Goal: Find specific page/section: Find specific page/section

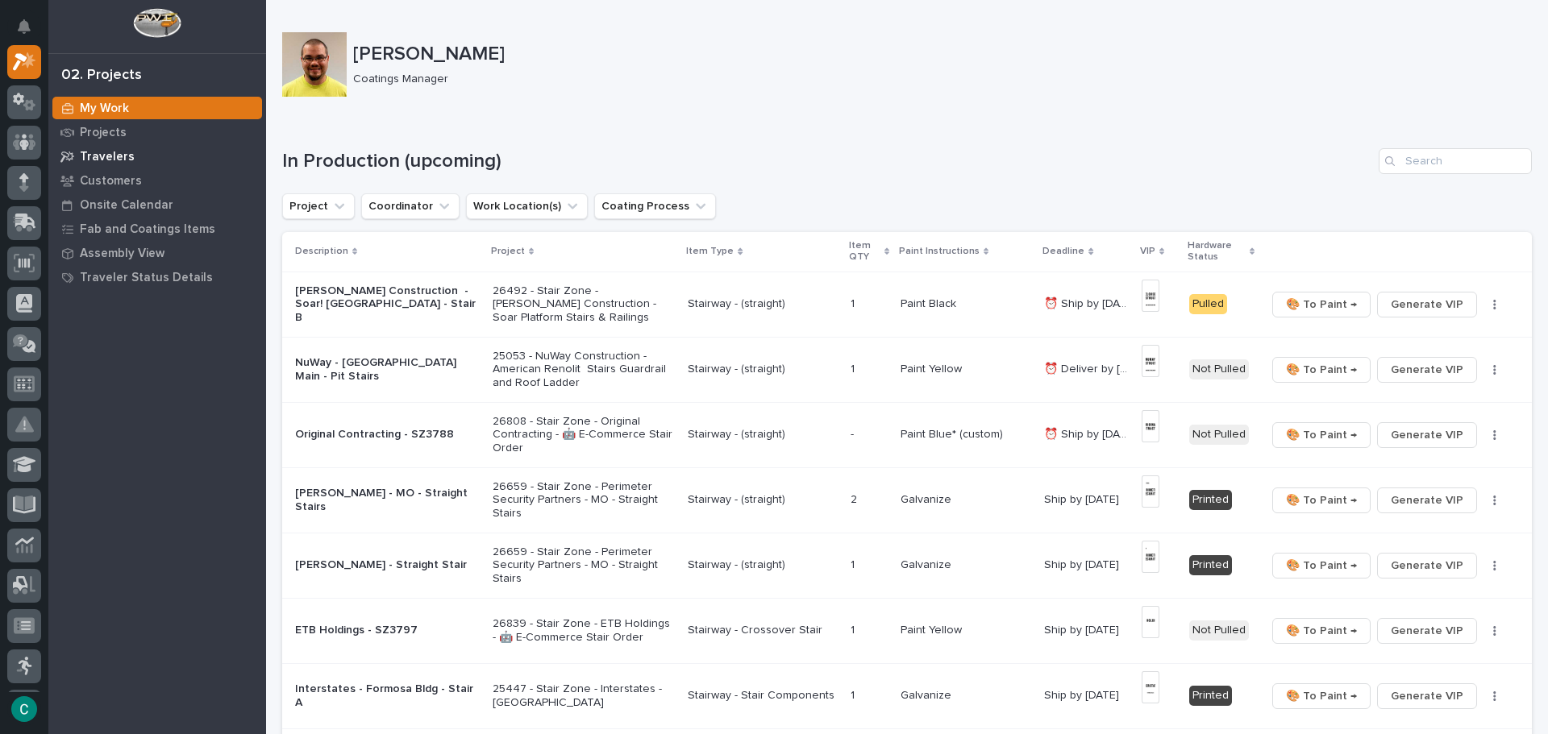
click at [104, 157] on p "Travelers" at bounding box center [107, 157] width 55 height 15
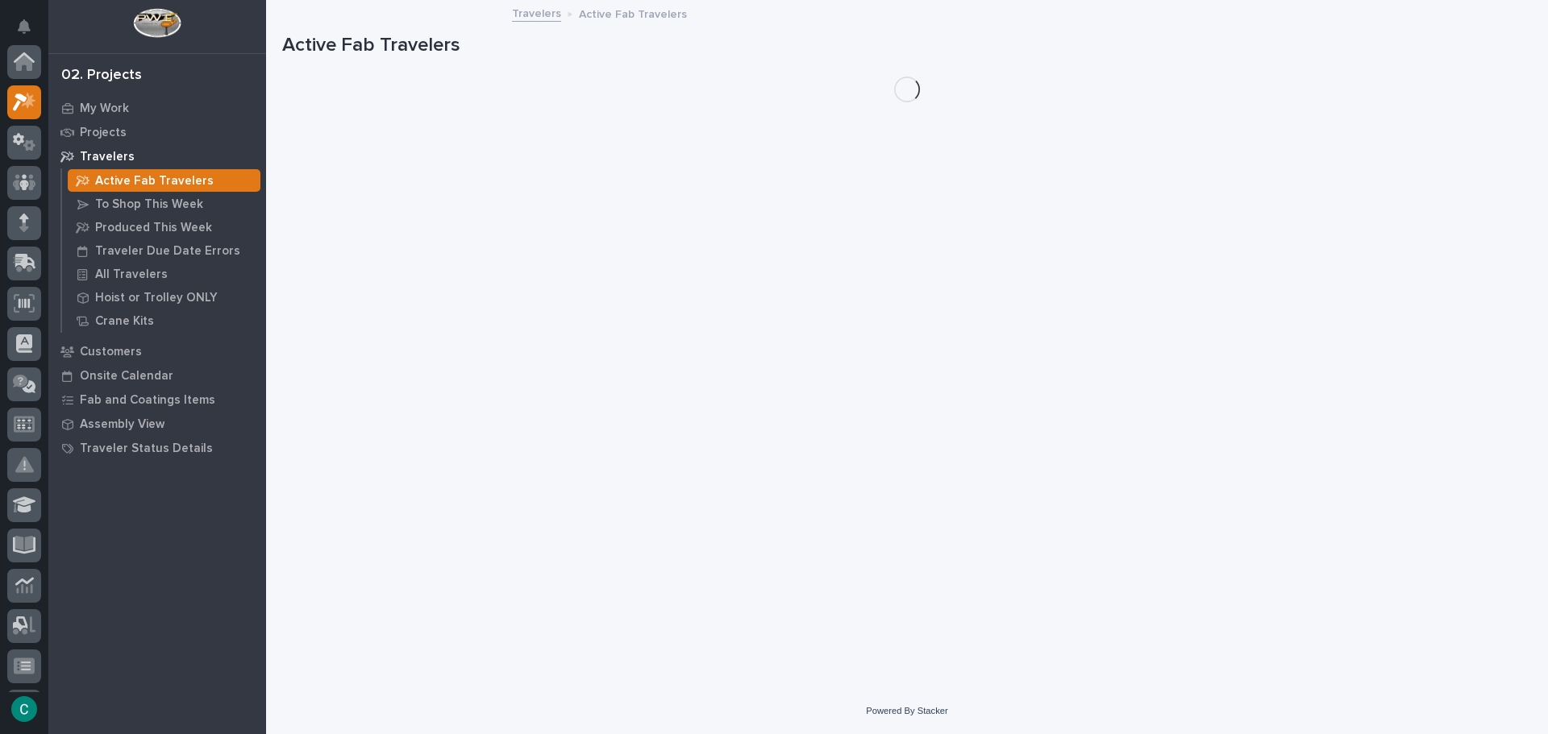
scroll to position [40, 0]
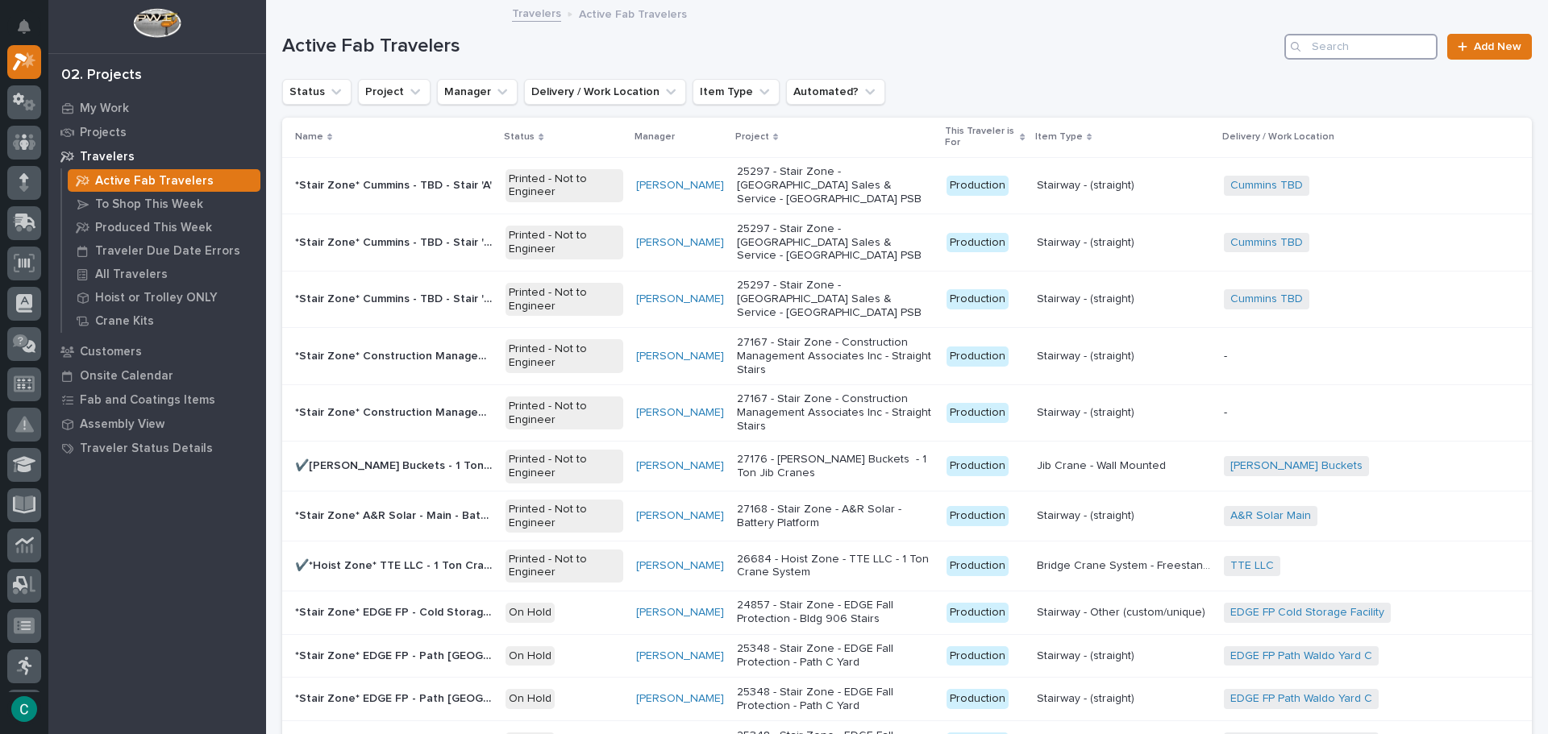
click at [1383, 48] on input "Search" at bounding box center [1360, 47] width 153 height 26
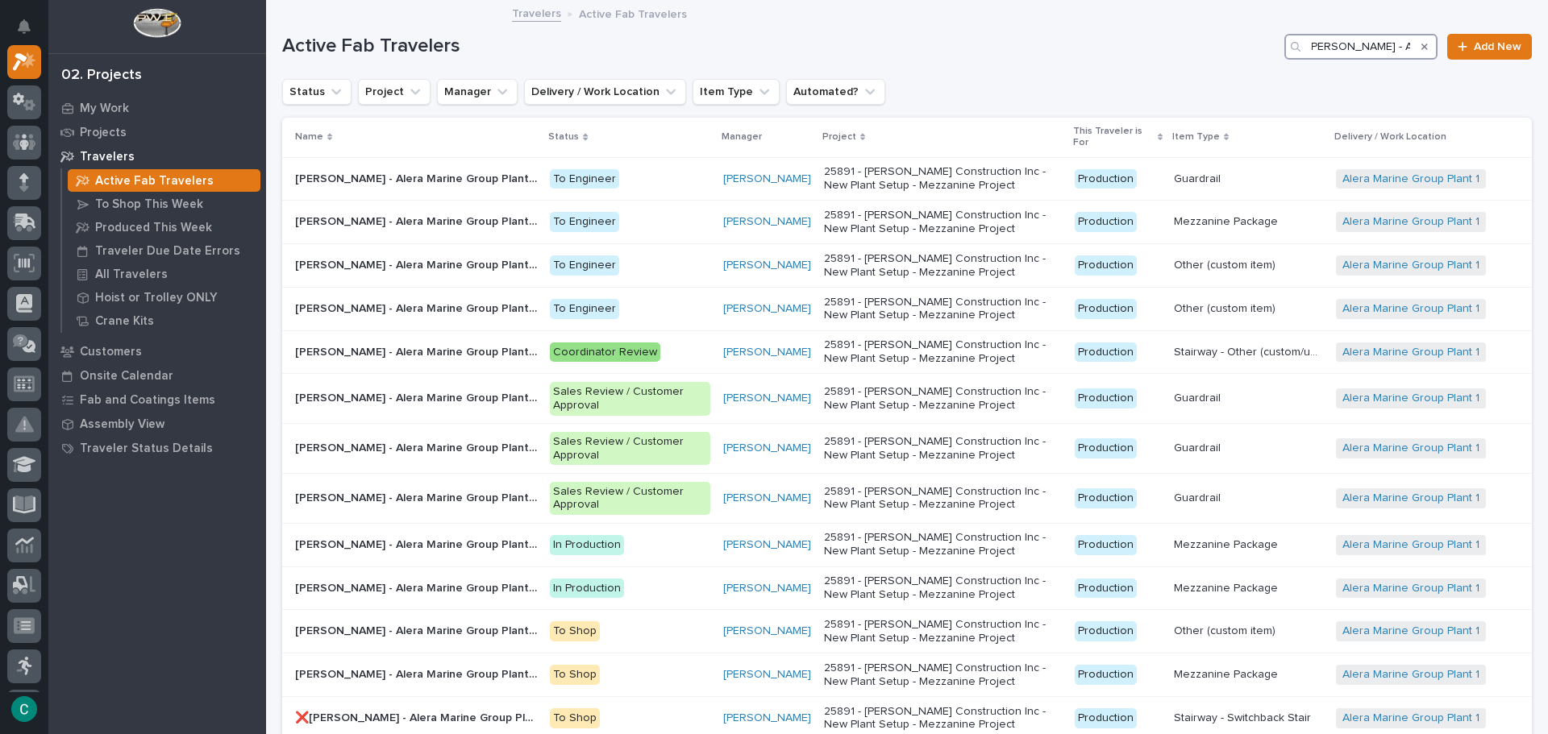
scroll to position [0, 10]
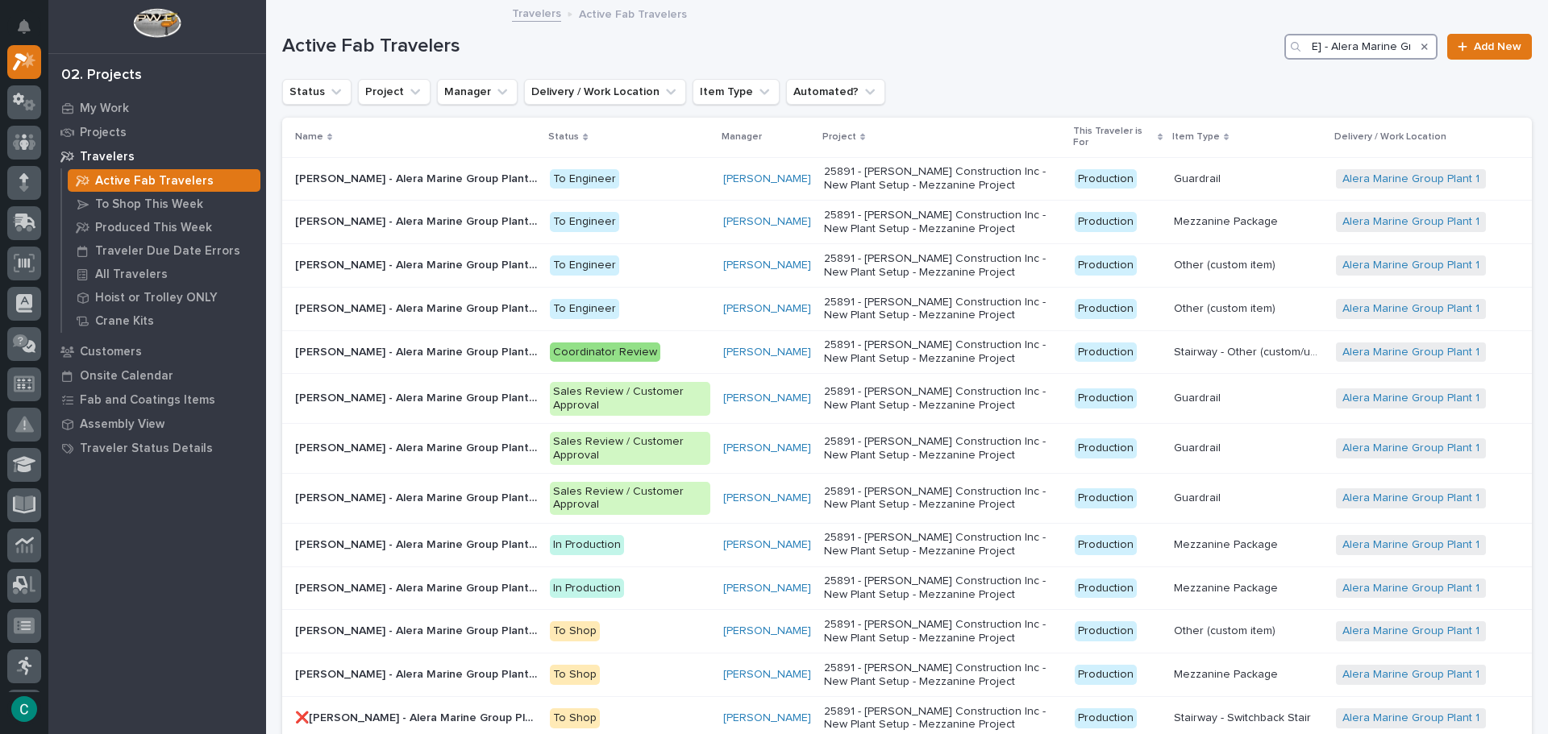
scroll to position [0, 81]
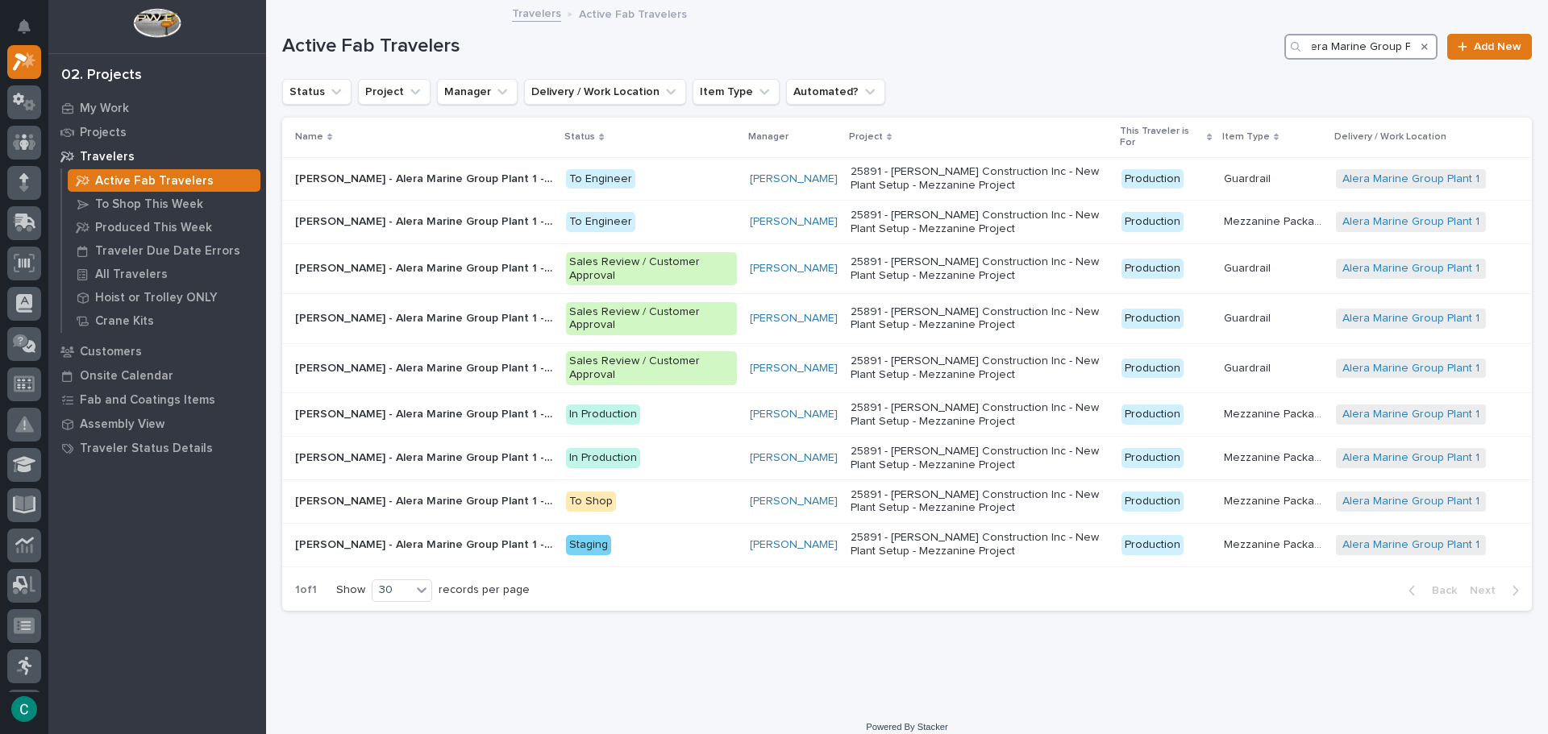
scroll to position [0, 114]
type input "[PERSON_NAME] - Alera Marine Group Plant 1 - Mezz"
click at [465, 226] on p "[PERSON_NAME] - Alera Marine Group Plant 1 - Mezzanine #5" at bounding box center [425, 220] width 261 height 17
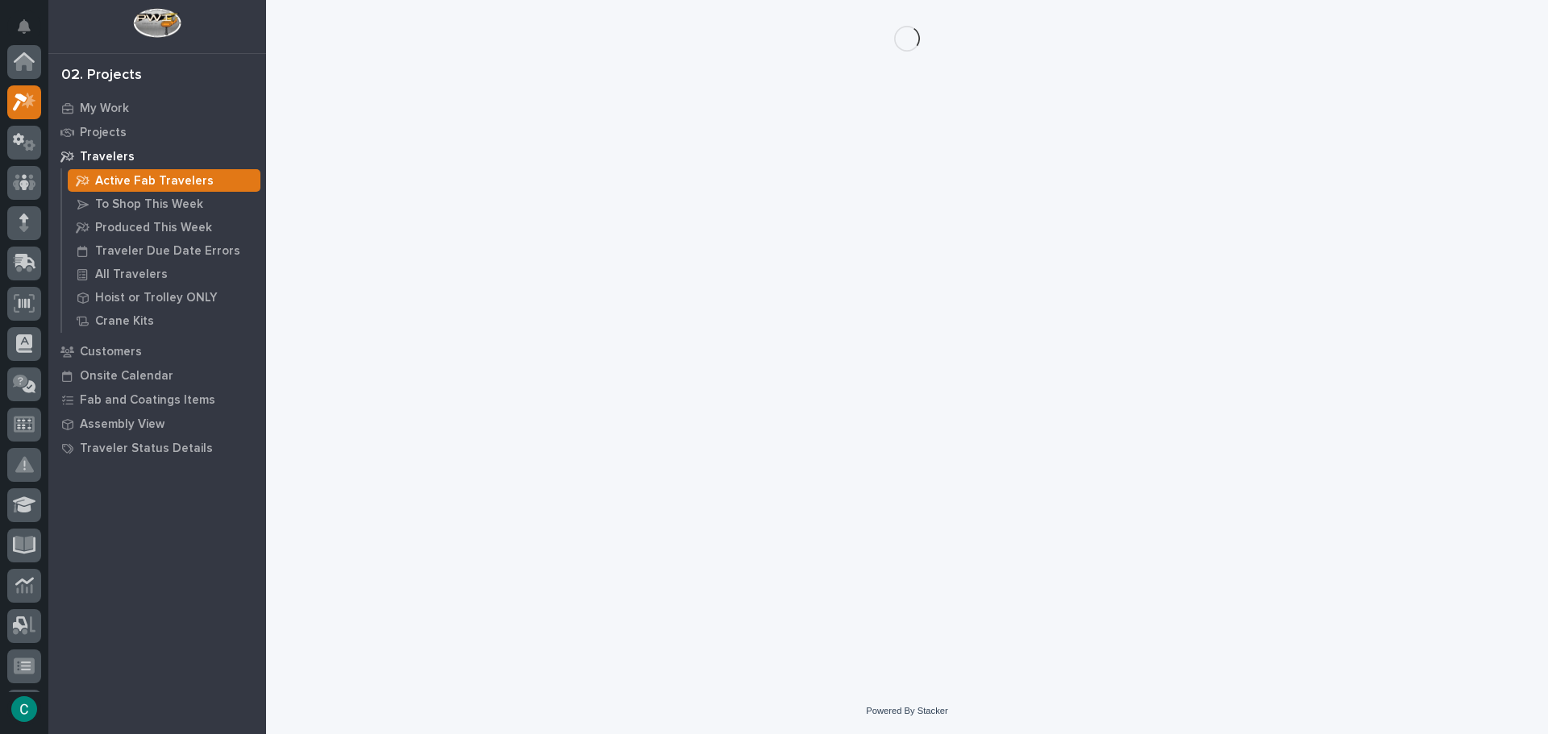
scroll to position [40, 0]
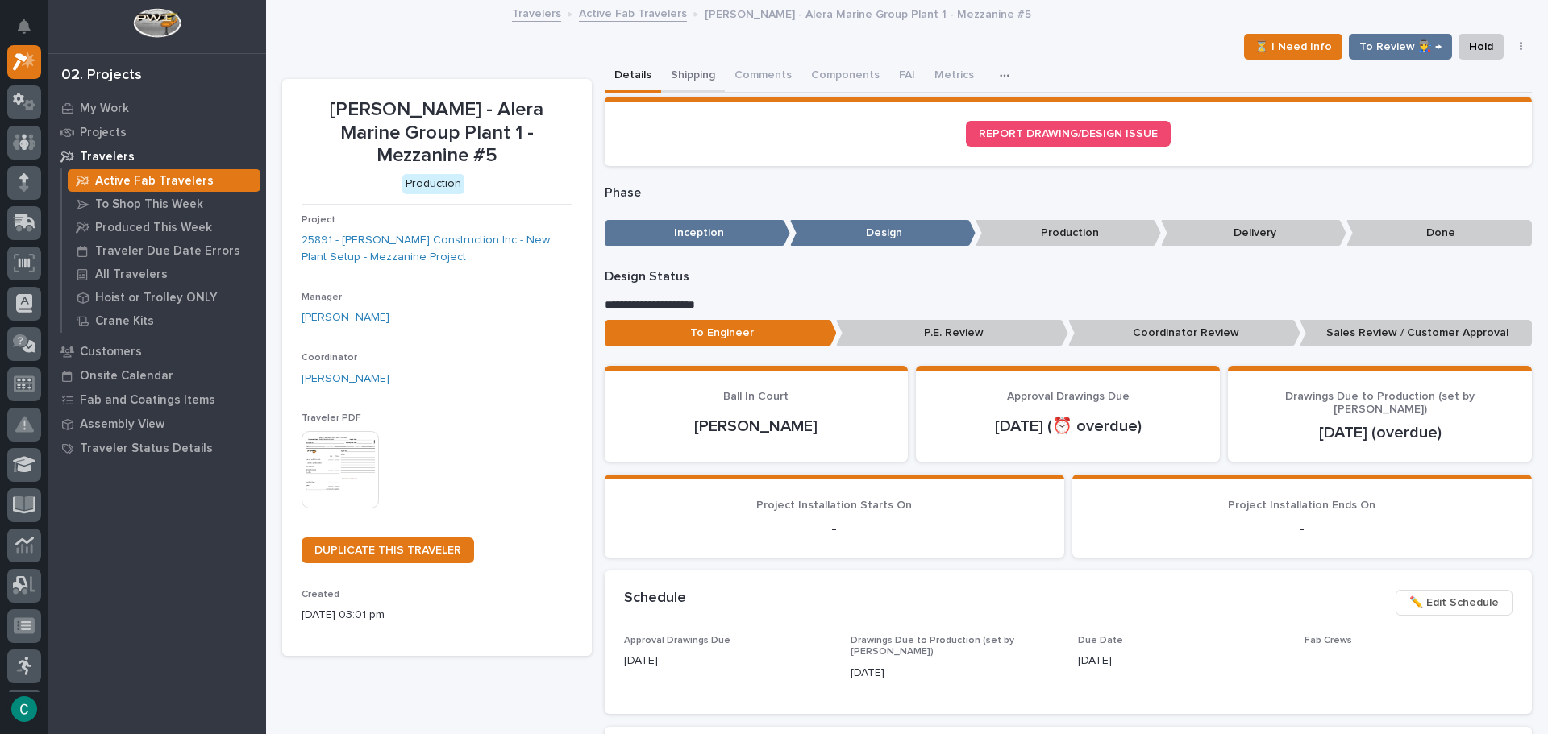
click at [667, 73] on button "Shipping" at bounding box center [693, 77] width 64 height 34
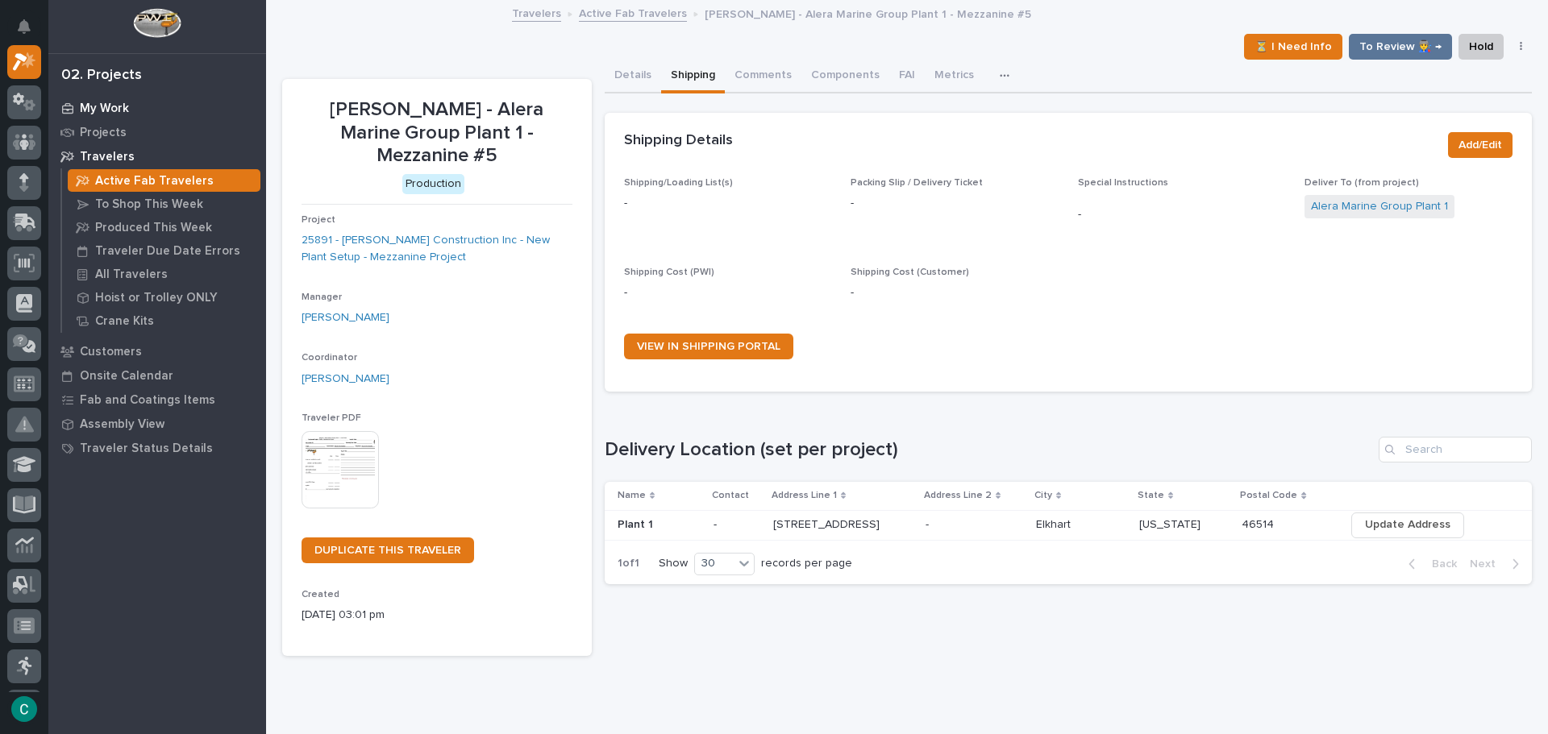
click at [119, 105] on p "My Work" at bounding box center [104, 109] width 49 height 15
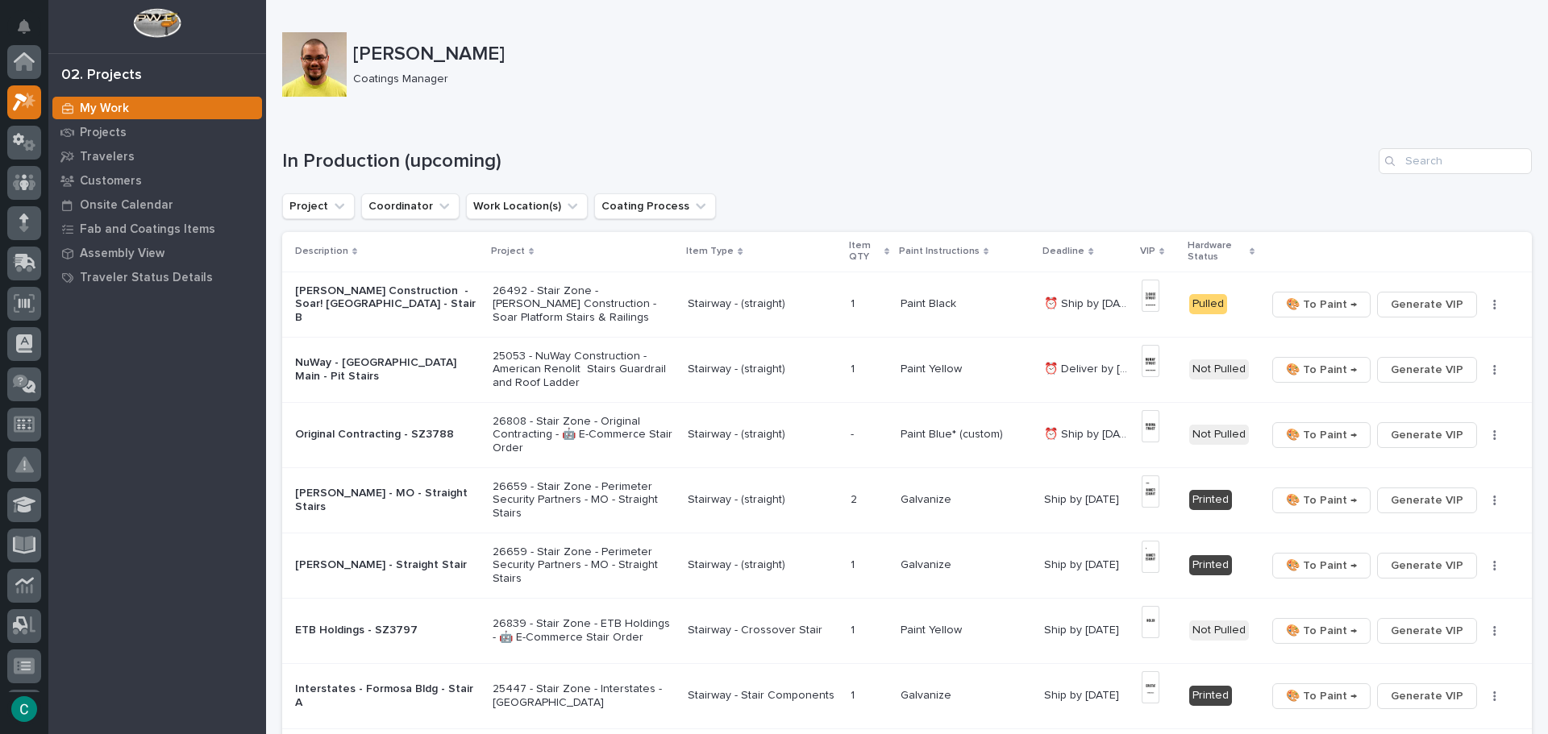
scroll to position [40, 0]
